Goal: Find specific page/section: Find specific page/section

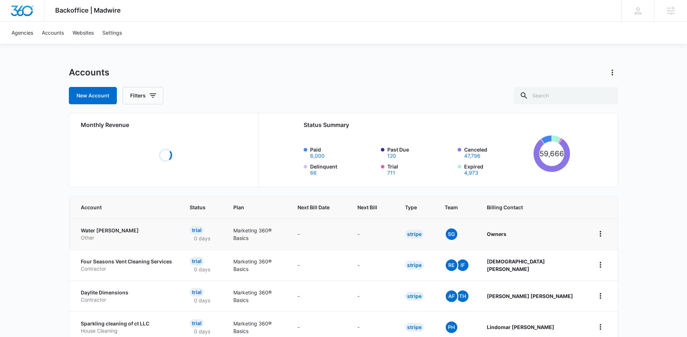
click at [110, 234] on p "Other" at bounding box center [127, 237] width 92 height 7
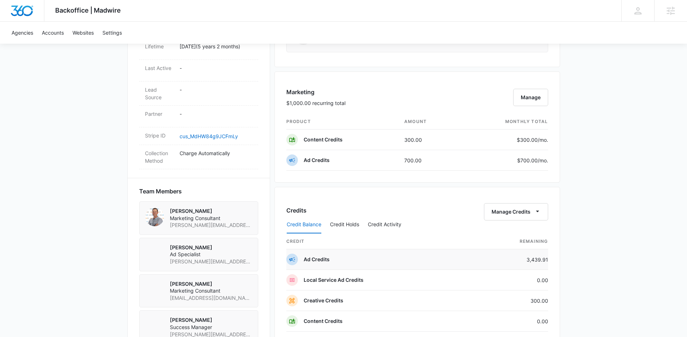
scroll to position [423, 0]
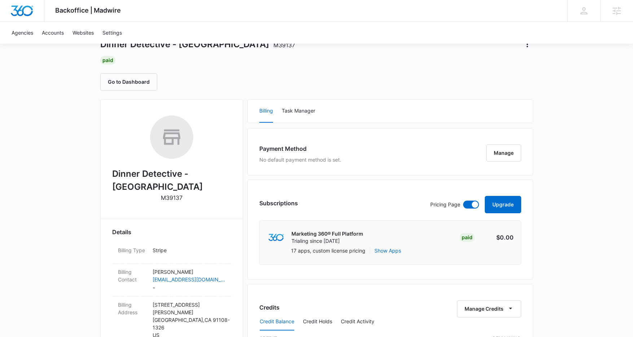
scroll to position [72, 0]
